Goal: Information Seeking & Learning: Learn about a topic

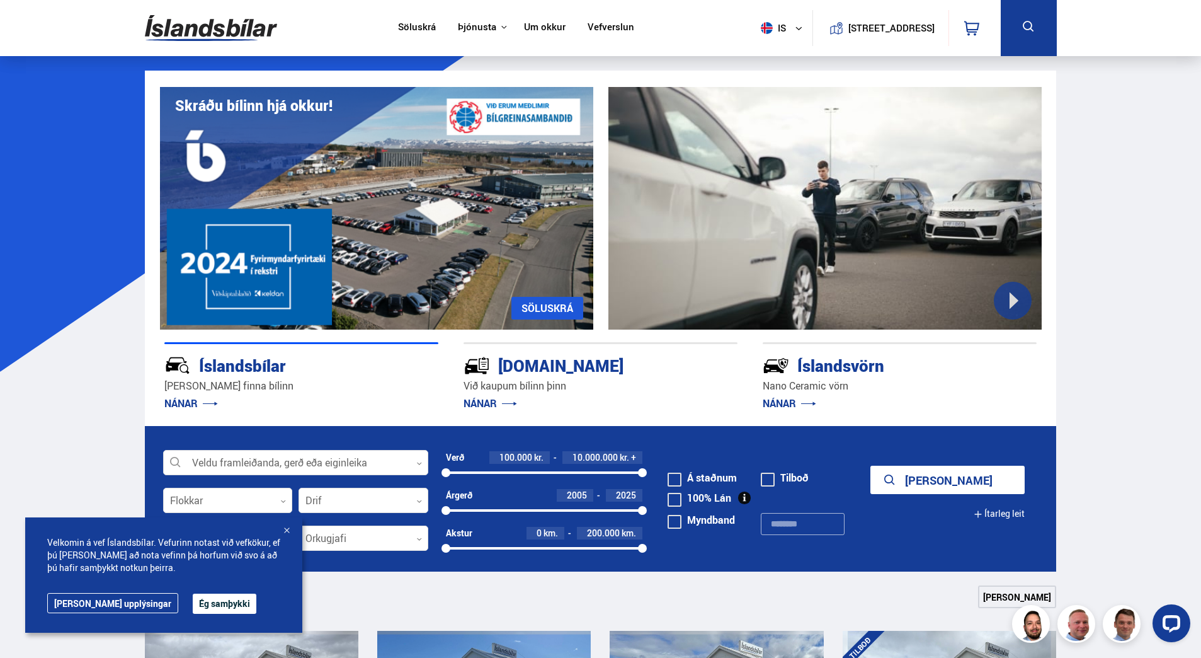
click at [539, 23] on link "Um okkur" at bounding box center [545, 27] width 42 height 13
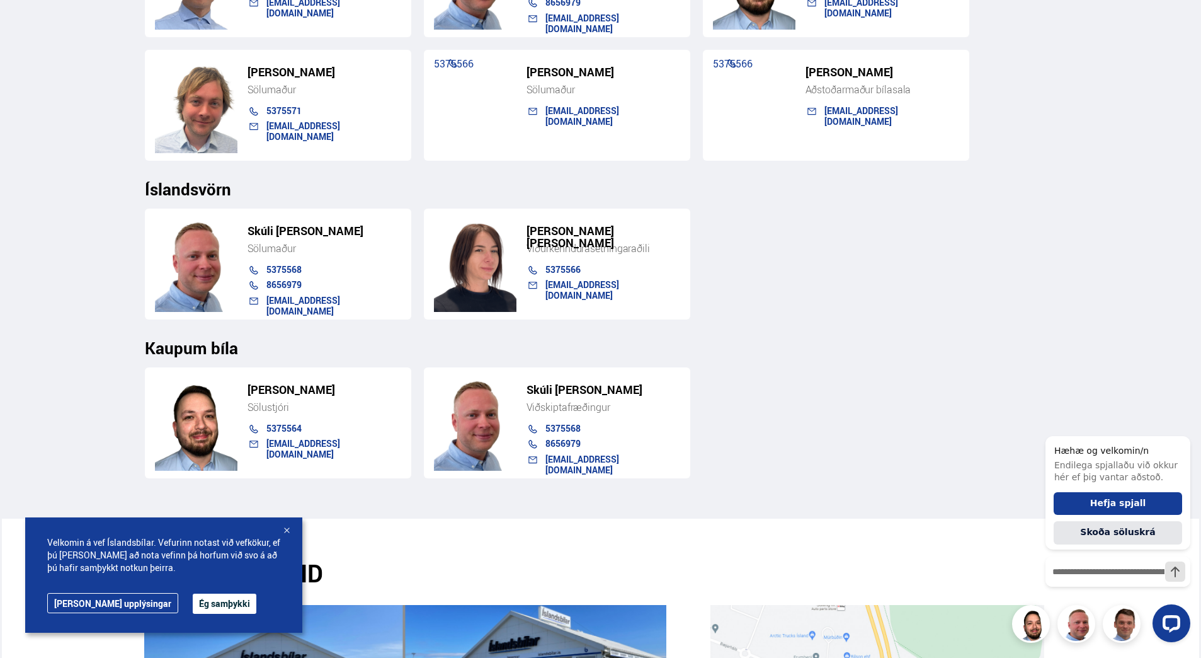
scroll to position [1260, 0]
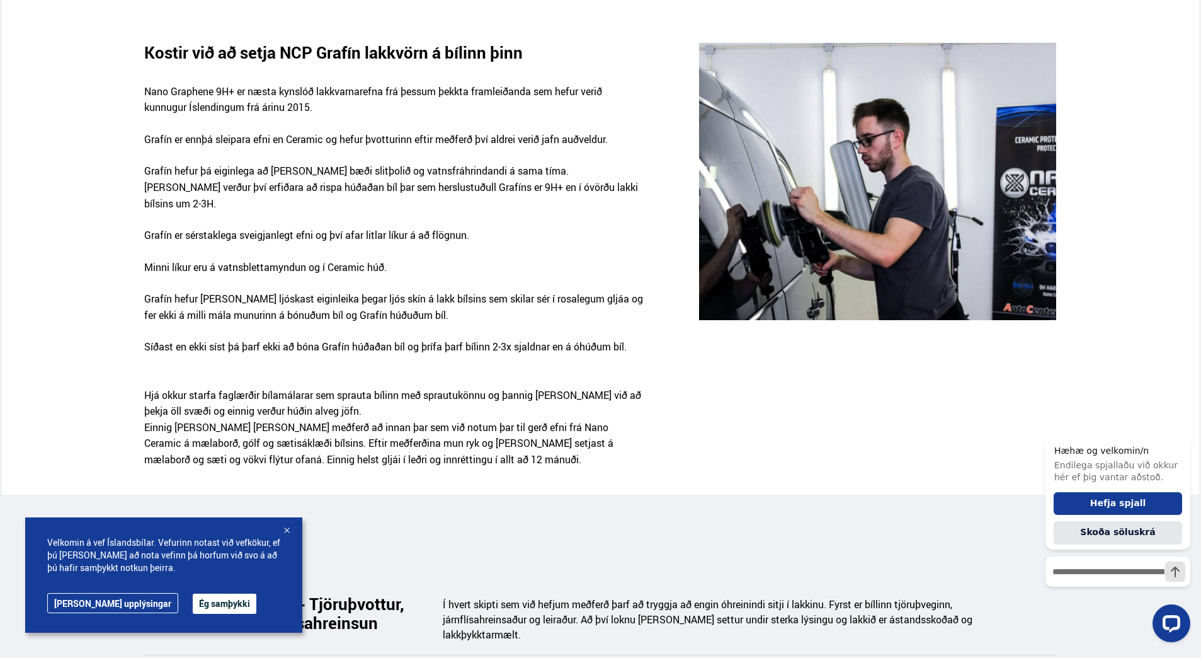
scroll to position [1260, 0]
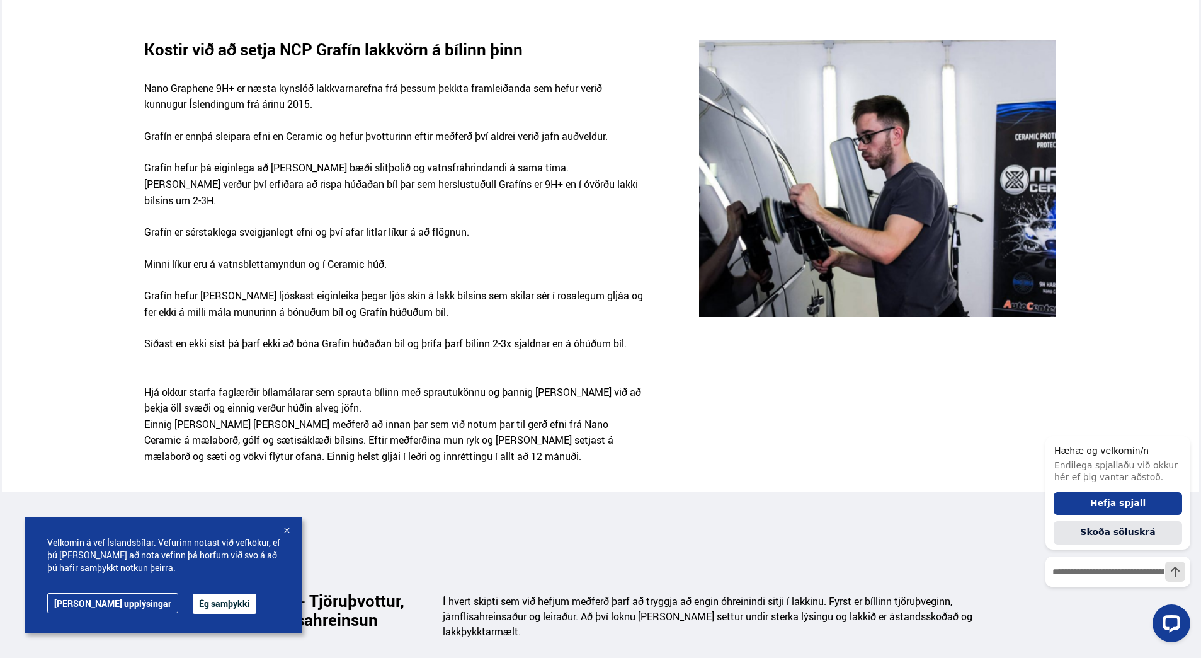
click at [193, 596] on button "Ég samþykki" at bounding box center [225, 603] width 64 height 20
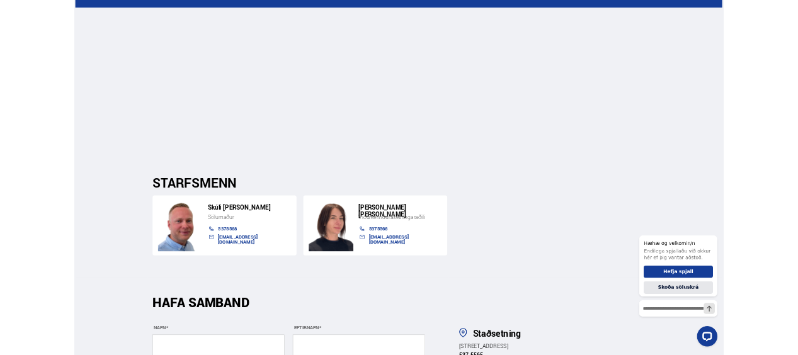
scroll to position [3906, 0]
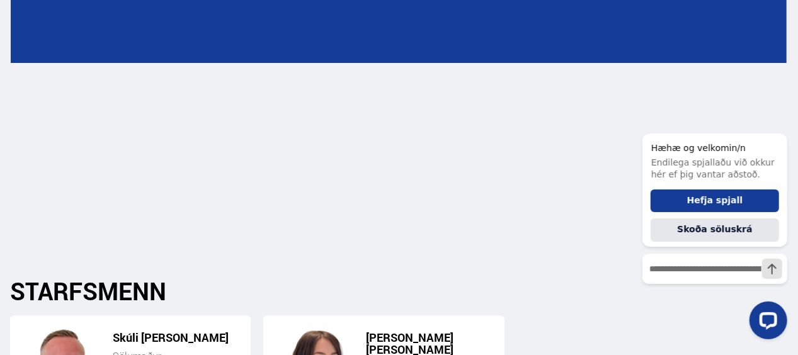
drag, startPoint x: 787, startPoint y: 23, endPoint x: 782, endPoint y: 43, distance: 21.4
click at [782, 43] on div "HÉR GETUR ÞÚ PANTAÐ TÍMA Á NETINU [PERSON_NAME] þægilegt" at bounding box center [399, 59] width 776 height 356
drag, startPoint x: 527, startPoint y: 251, endPoint x: 528, endPoint y: 262, distance: 11.4
click at [528, 277] on h2 "STARFSMENN" at bounding box center [398, 291] width 777 height 28
